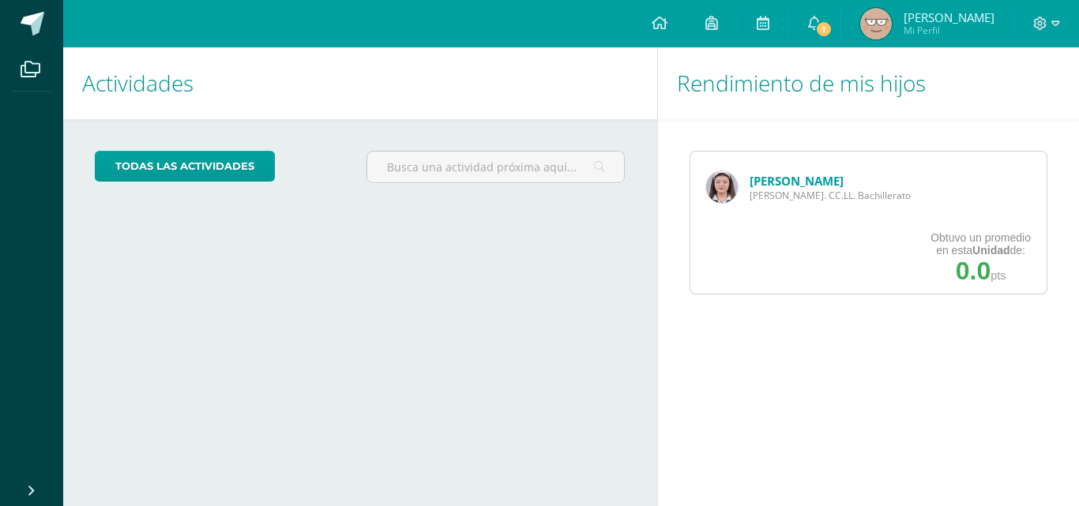
click at [712, 194] on img at bounding box center [722, 187] width 32 height 32
click at [750, 197] on span "[PERSON_NAME]. CC.LL. Bachillerato" at bounding box center [830, 195] width 161 height 13
click at [716, 178] on img at bounding box center [722, 187] width 32 height 32
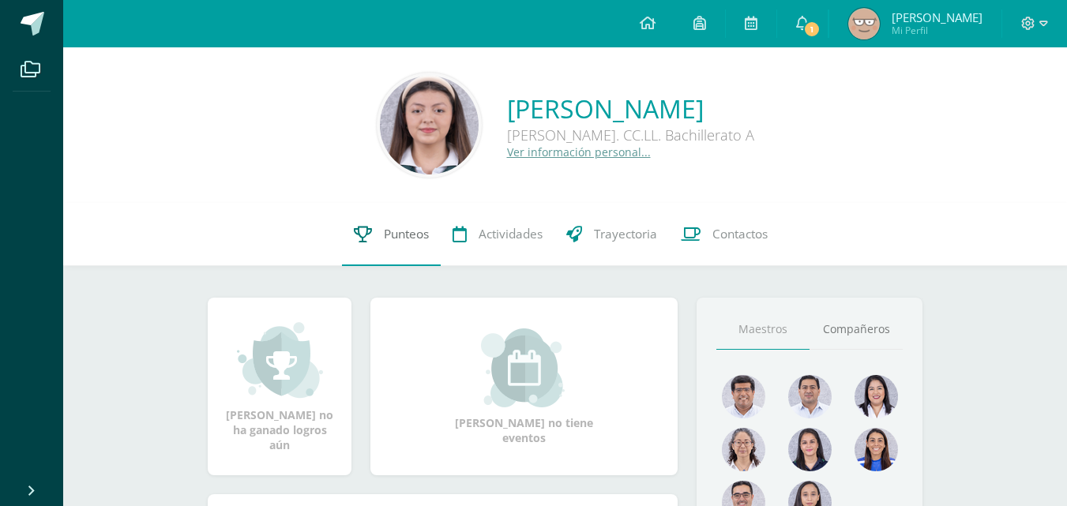
click at [390, 229] on span "Punteos" at bounding box center [406, 234] width 45 height 17
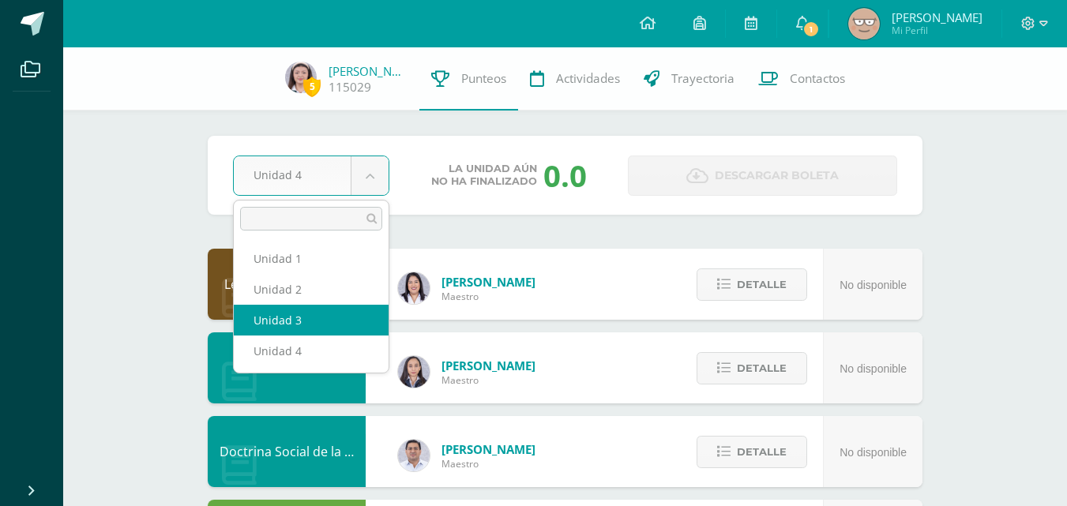
drag, startPoint x: 333, startPoint y: 336, endPoint x: 332, endPoint y: 320, distance: 15.8
select select "Unidad 3"
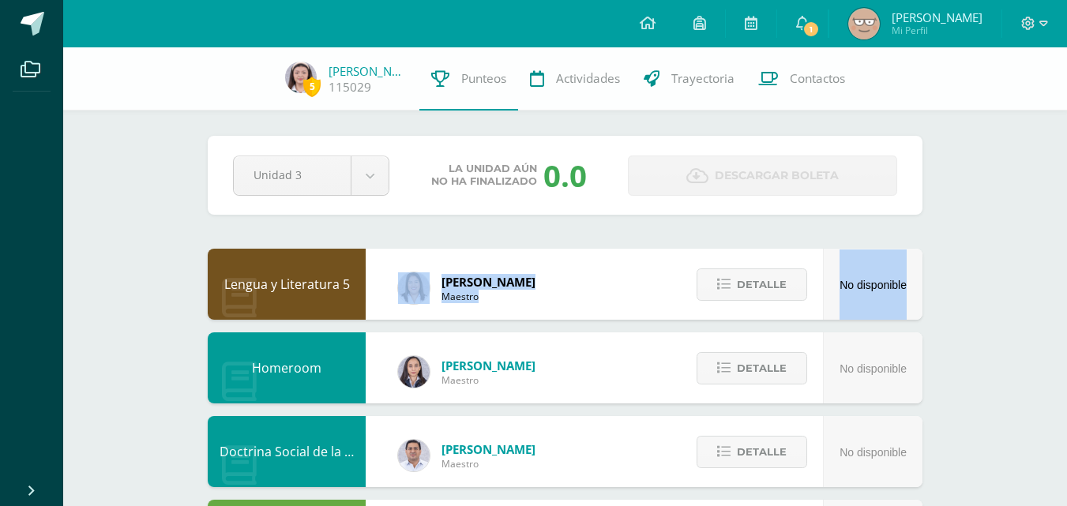
drag, startPoint x: 332, startPoint y: 320, endPoint x: 371, endPoint y: 252, distance: 78.6
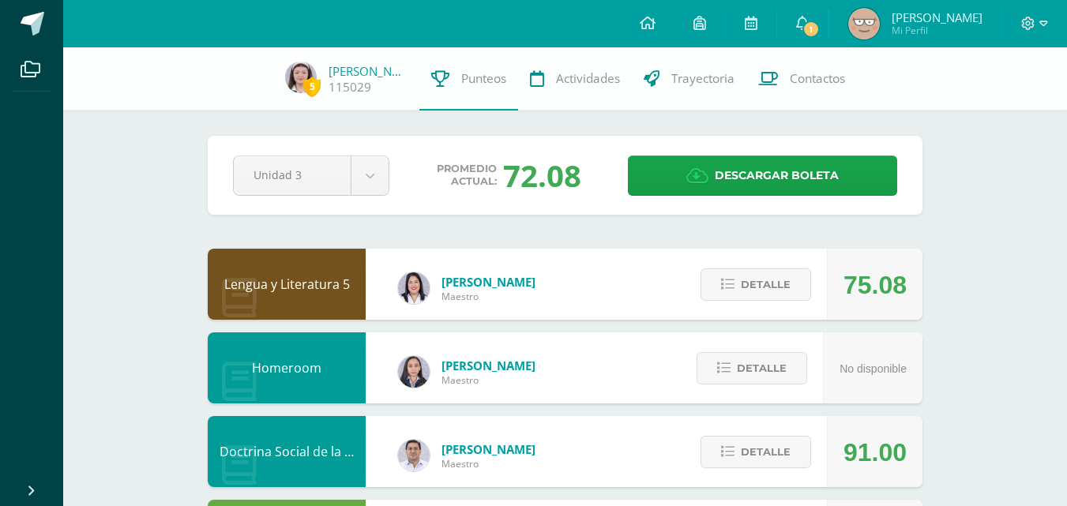
drag, startPoint x: 0, startPoint y: 0, endPoint x: 694, endPoint y: 292, distance: 752.8
click at [789, 280] on span "Detalle" at bounding box center [766, 284] width 50 height 29
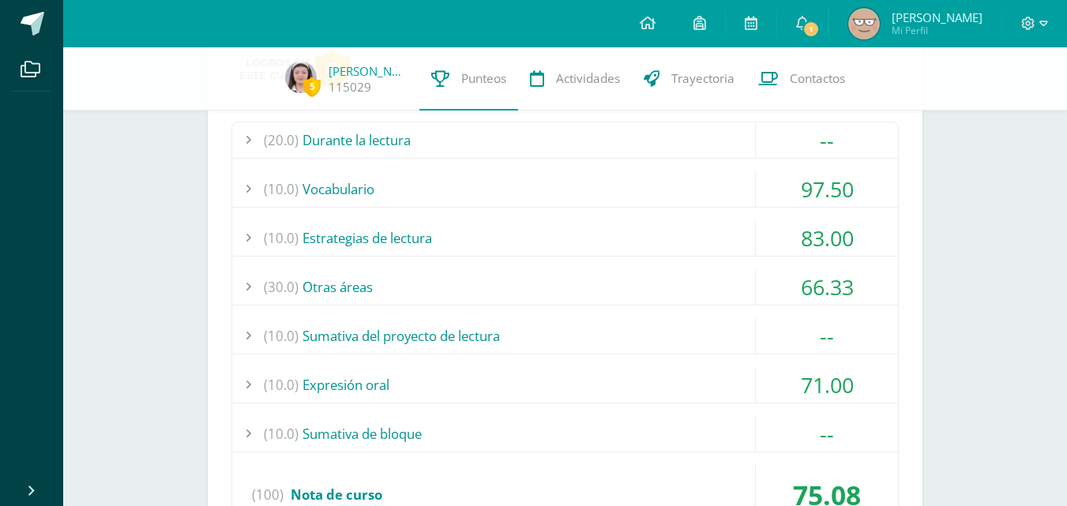
scroll to position [290, 0]
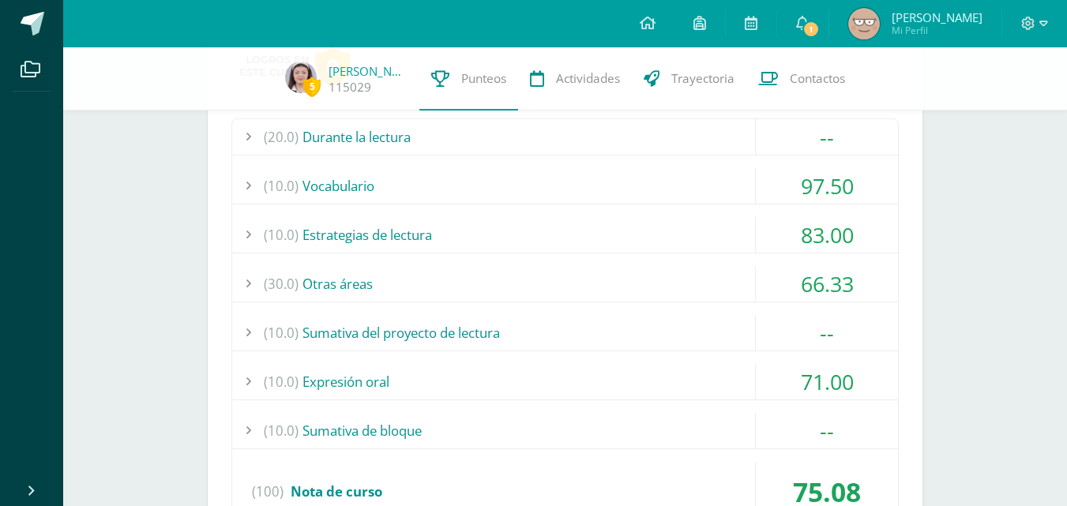
click at [615, 235] on div "(10.0) Estrategias de lectura" at bounding box center [565, 235] width 666 height 36
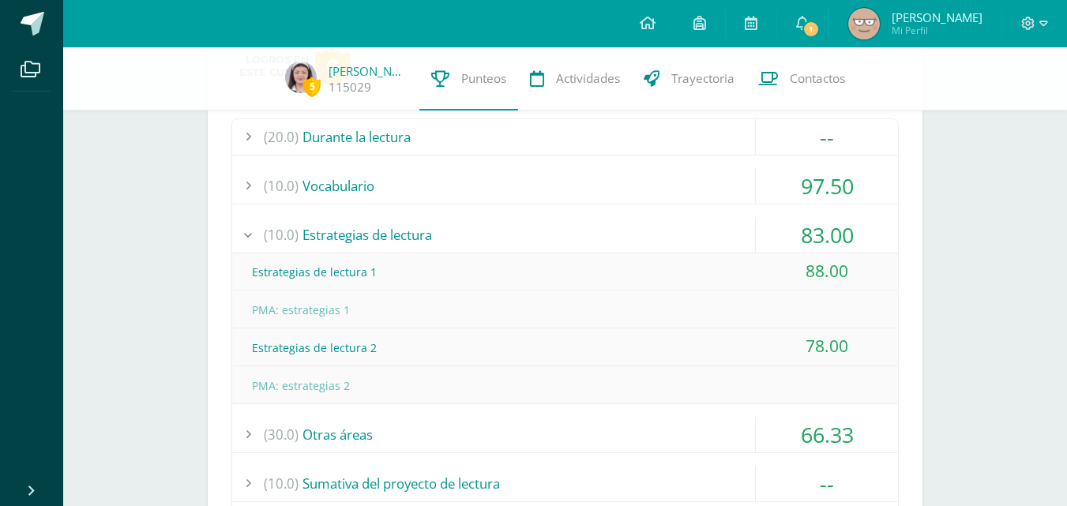
click at [615, 235] on div "(10.0) Estrategias de lectura" at bounding box center [565, 235] width 666 height 36
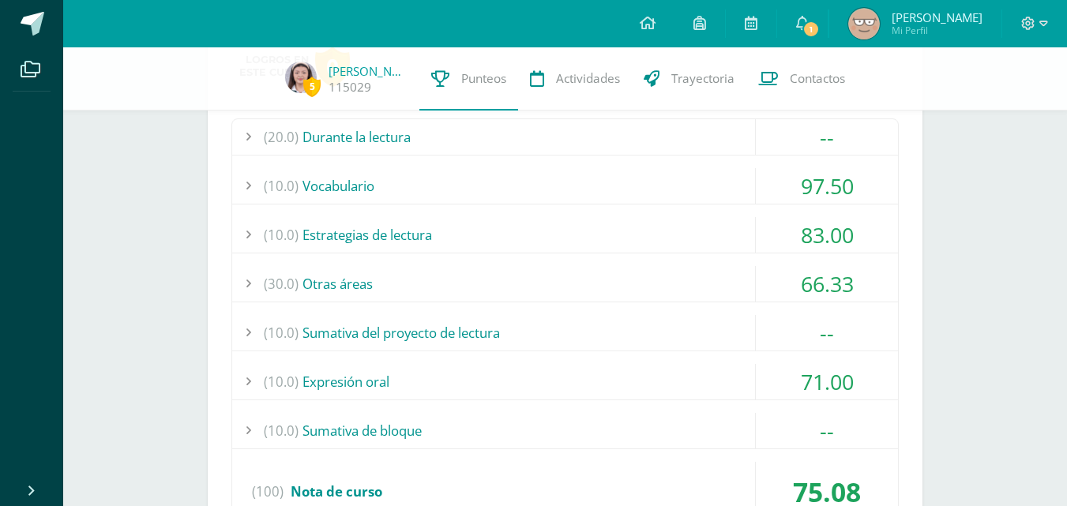
click at [592, 263] on div "(20.0) Durante la lectura -- Comprensión de la obra del bloque 1 (100)" at bounding box center [566, 327] width 668 height 417
click at [585, 285] on div "(30.0) Otras áreas" at bounding box center [565, 284] width 666 height 36
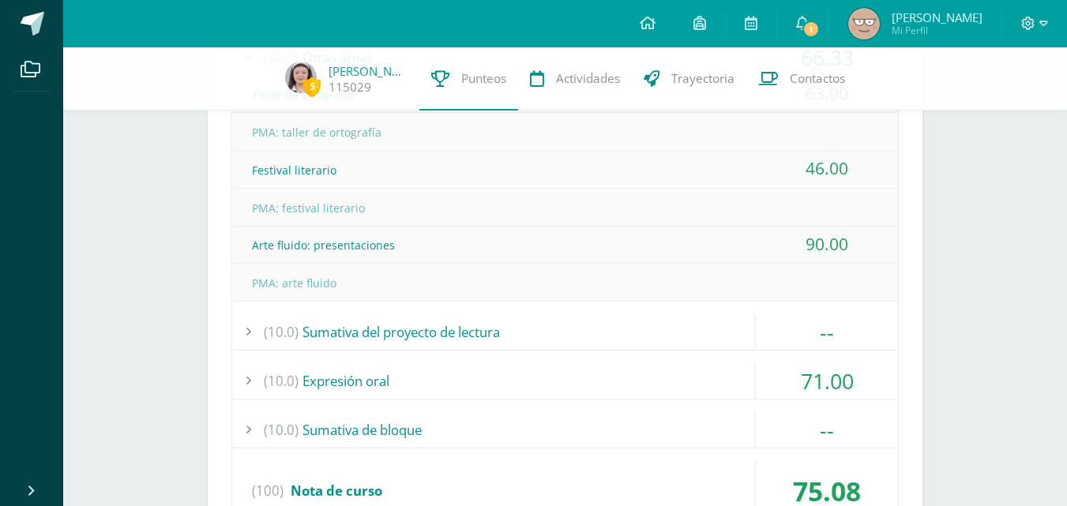
scroll to position [544, 0]
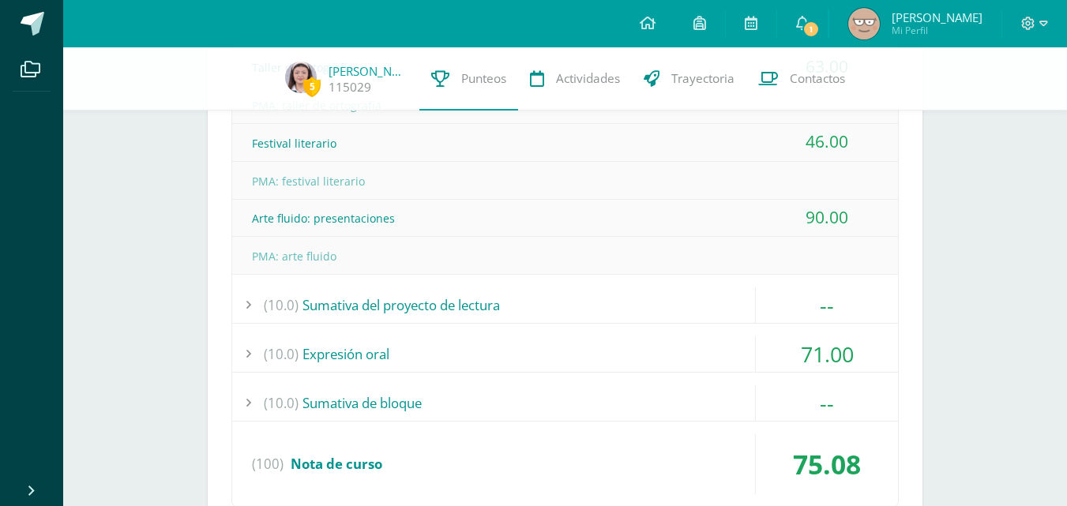
click at [550, 391] on div "(10.0) Sumativa de bloque" at bounding box center [565, 404] width 666 height 36
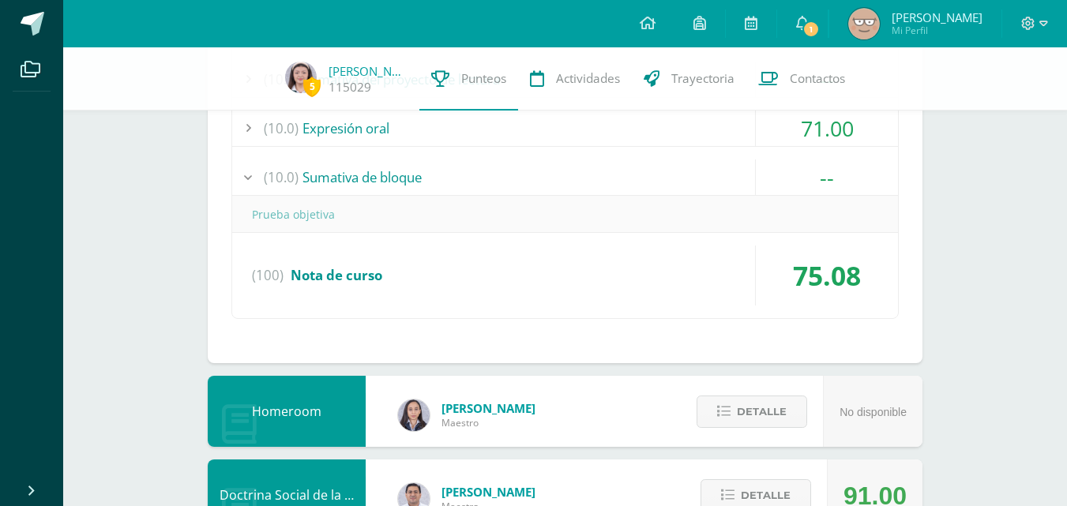
click at [506, 179] on div "(10.0) Sumativa de bloque" at bounding box center [565, 178] width 666 height 36
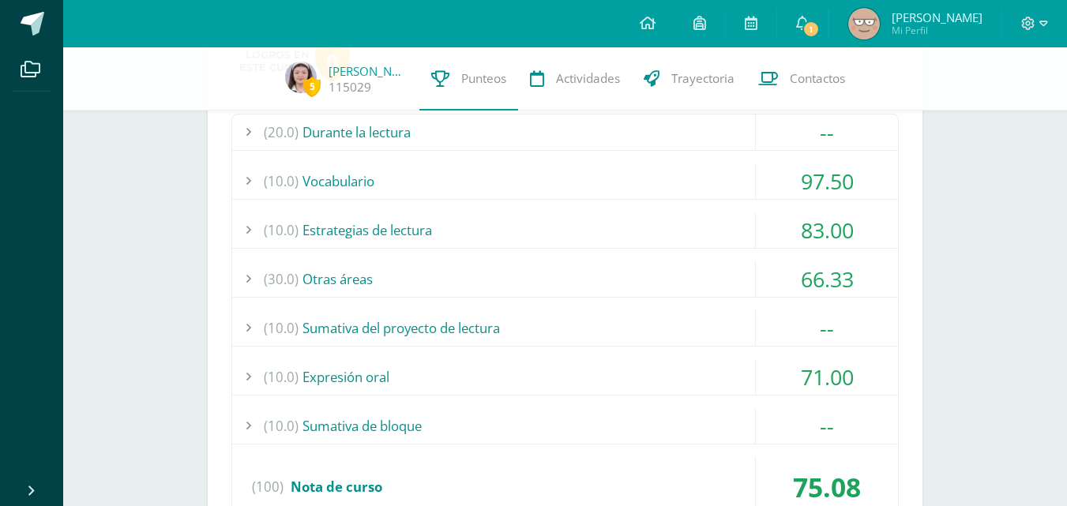
scroll to position [285, 0]
